Goal: Information Seeking & Learning: Check status

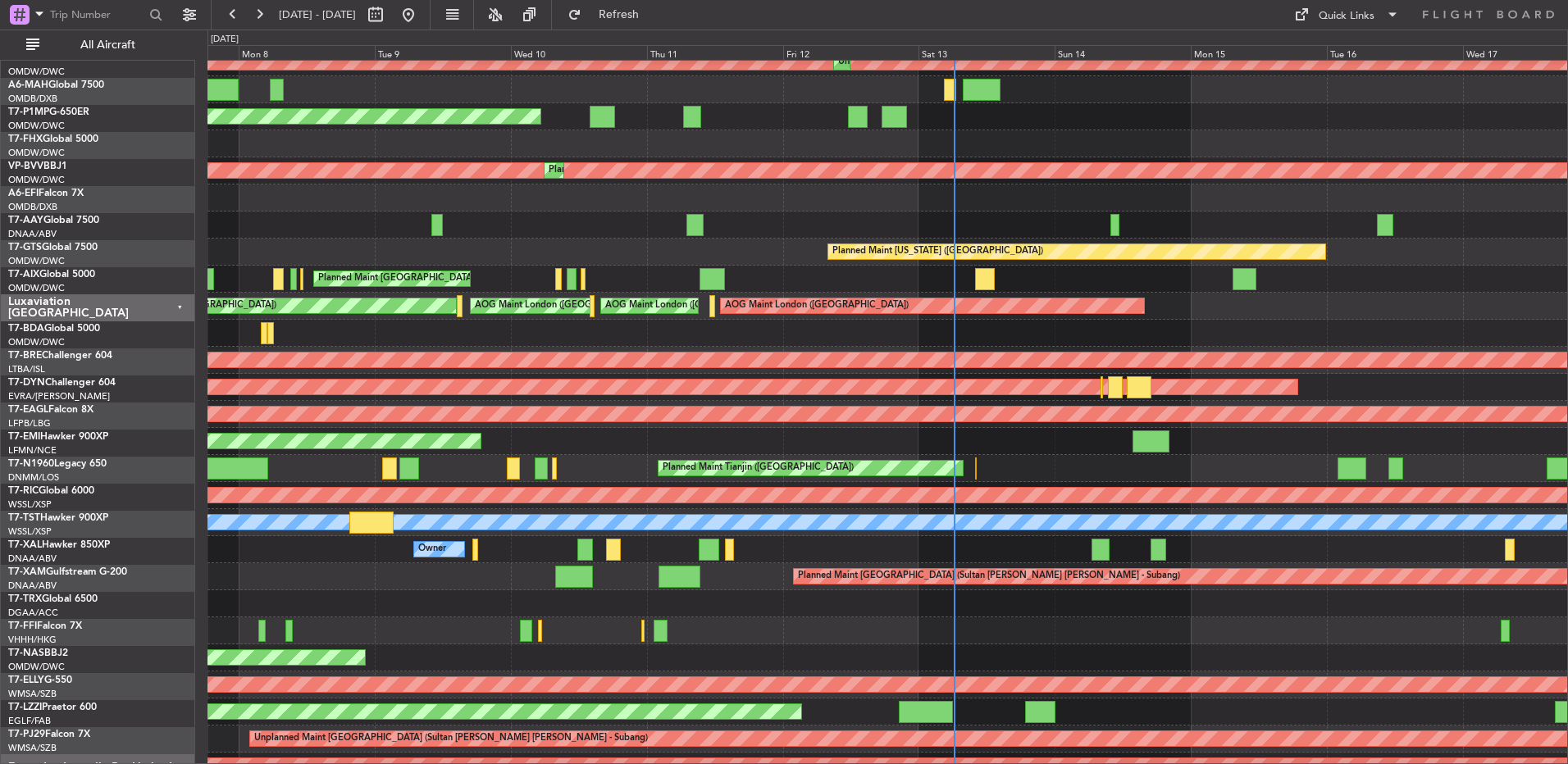
scroll to position [1987, 0]
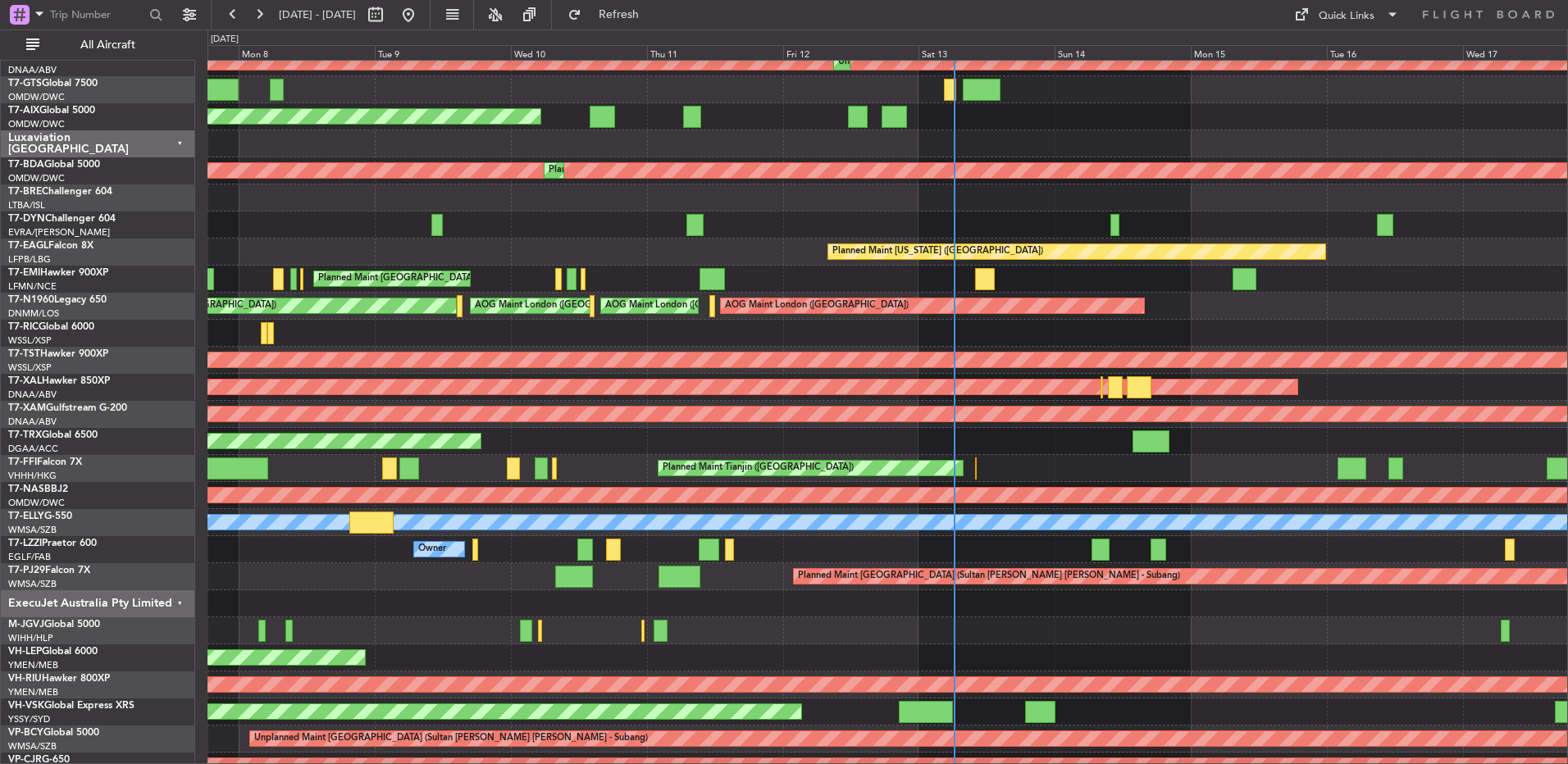
click at [747, 223] on div at bounding box center [887, 225] width 1360 height 27
